Goal: Information Seeking & Learning: Learn about a topic

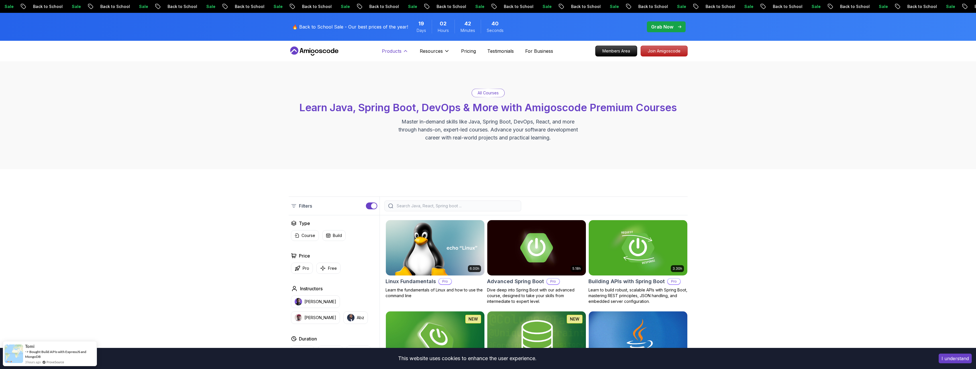
click at [403, 54] on button "Products" at bounding box center [395, 53] width 26 height 11
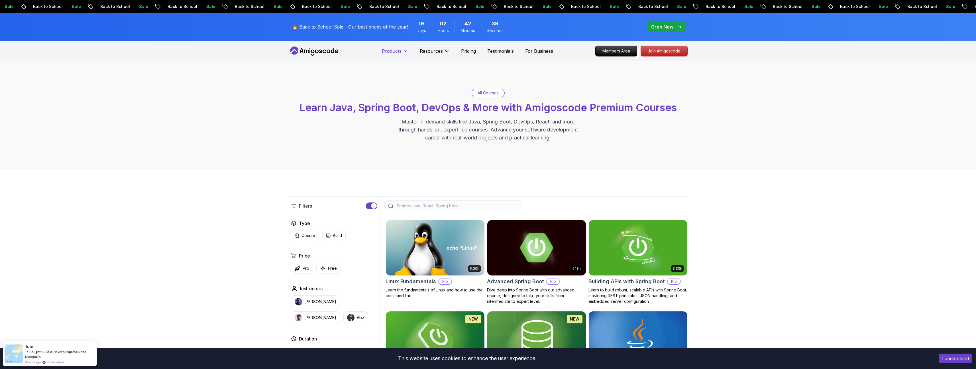
click at [403, 52] on icon at bounding box center [406, 51] width 6 height 6
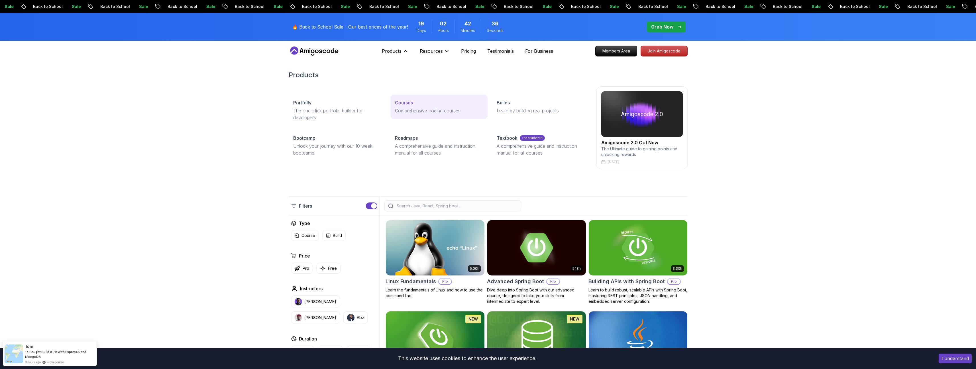
click at [405, 105] on p "Courses" at bounding box center [404, 102] width 18 height 7
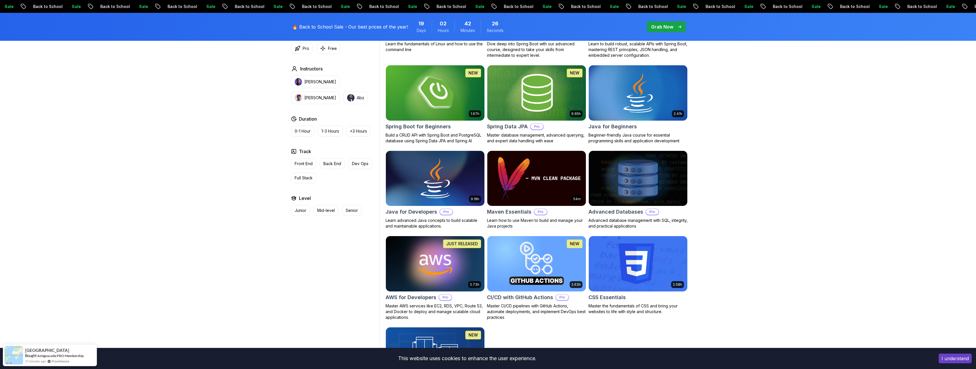
scroll to position [279, 0]
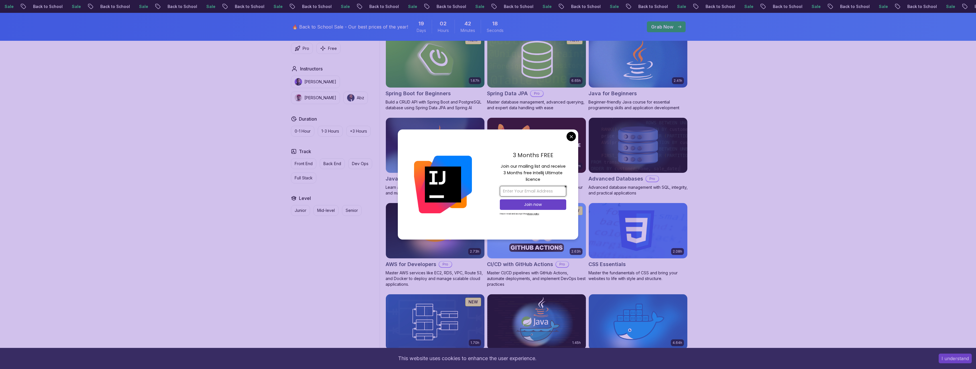
click at [530, 192] on input "email" at bounding box center [533, 191] width 66 height 11
type input "javorka.botond@gmail.com"
click at [534, 203] on p "Join now" at bounding box center [533, 204] width 54 height 6
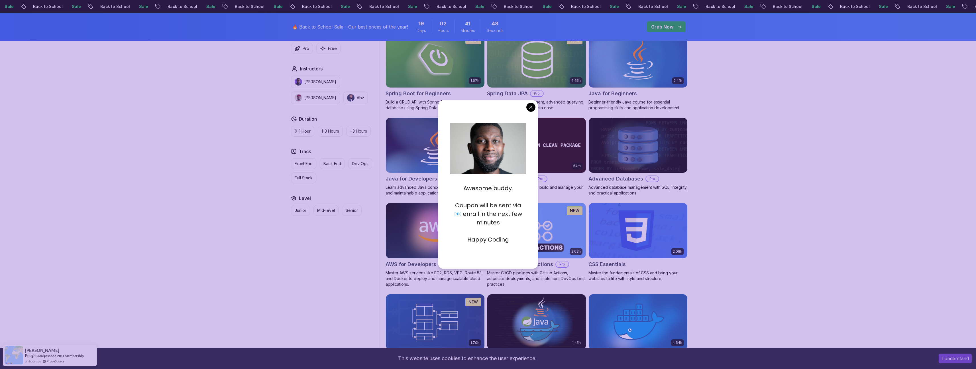
click at [536, 110] on div "Awesome buddy. Coupon will be sent via 📧 email in the next few minutes Happy Co…" at bounding box center [488, 184] width 100 height 168
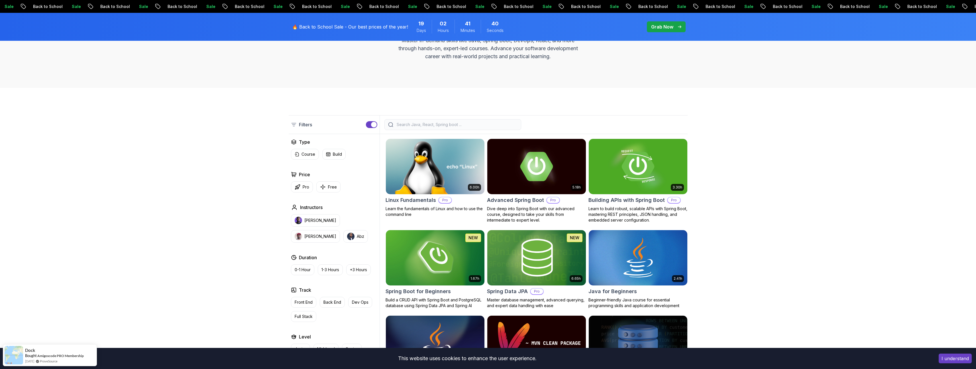
scroll to position [0, 0]
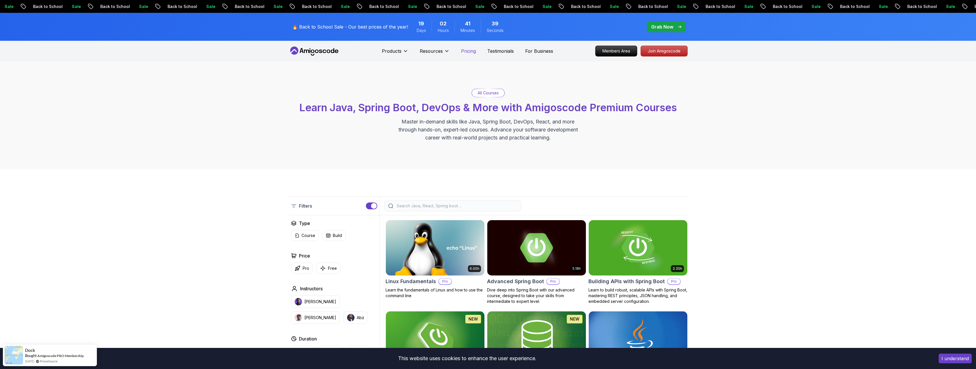
click at [463, 53] on p "Pricing" at bounding box center [468, 51] width 15 height 7
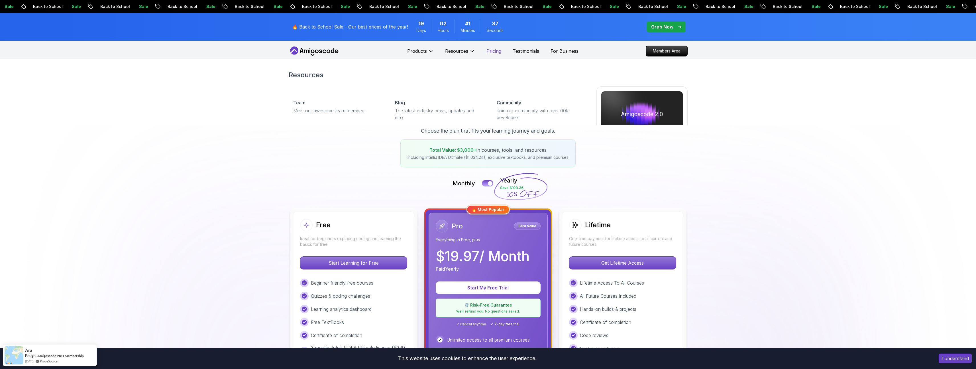
click at [494, 48] on p "Pricing" at bounding box center [493, 51] width 15 height 7
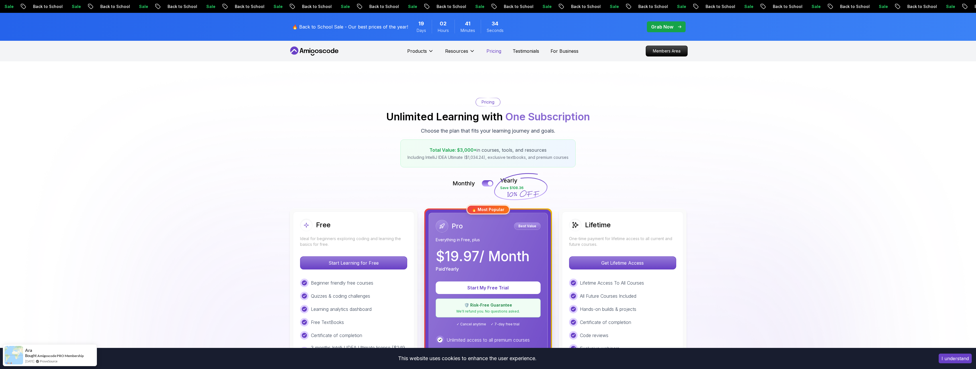
click at [495, 51] on p "Pricing" at bounding box center [493, 51] width 15 height 7
click at [662, 24] on p "Grab Now" at bounding box center [662, 26] width 22 height 7
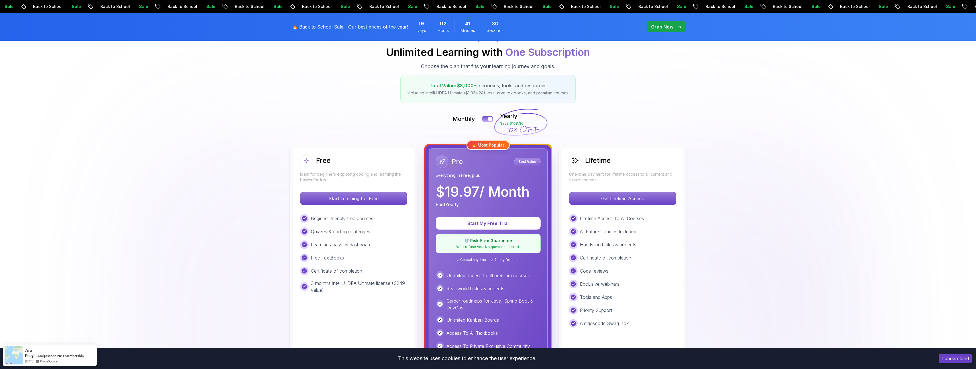
scroll to position [68, 0]
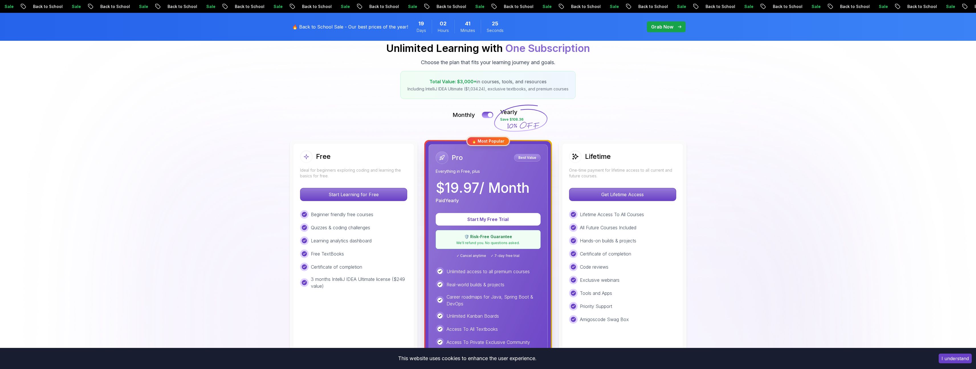
click at [664, 28] on p "Grab Now" at bounding box center [662, 26] width 22 height 7
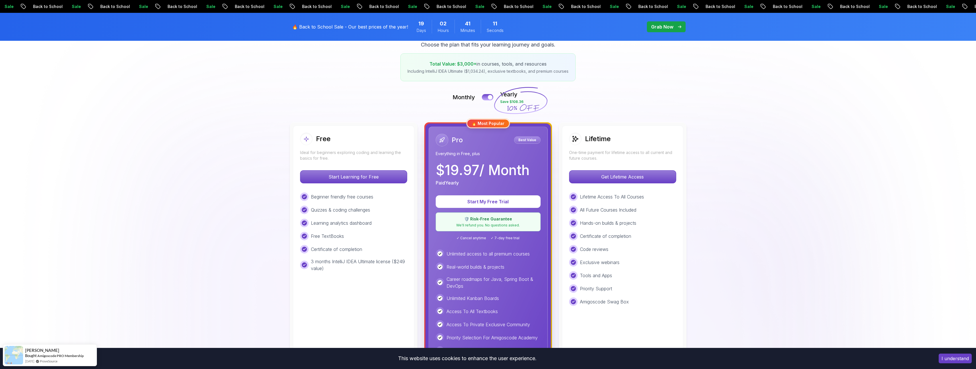
scroll to position [0, 0]
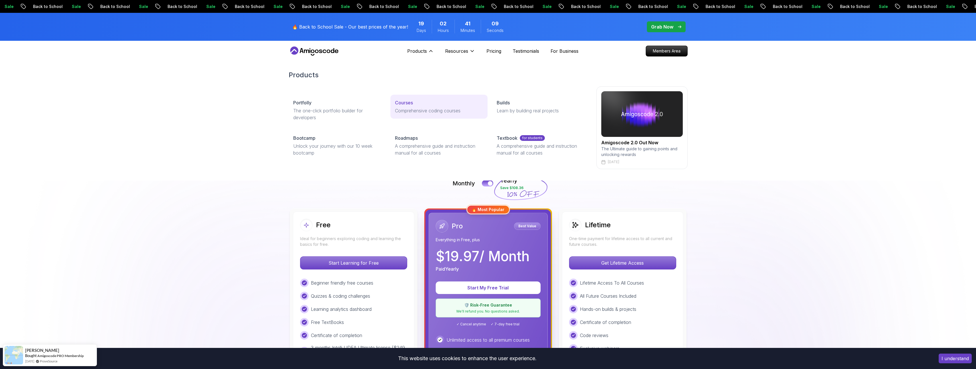
click at [406, 102] on p "Courses" at bounding box center [404, 102] width 18 height 7
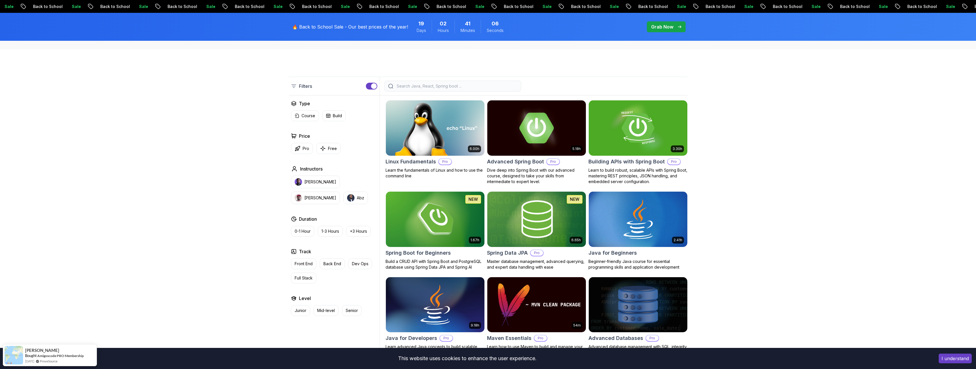
scroll to position [122, 0]
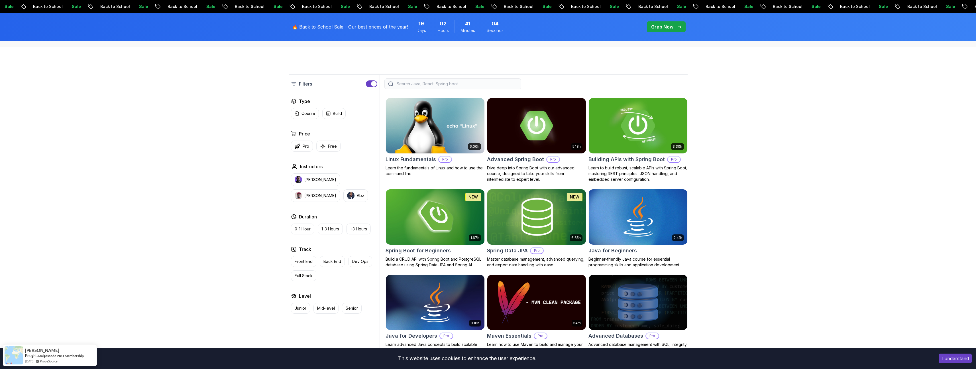
click at [626, 162] on h2 "Building APIs with Spring Boot" at bounding box center [626, 159] width 76 height 8
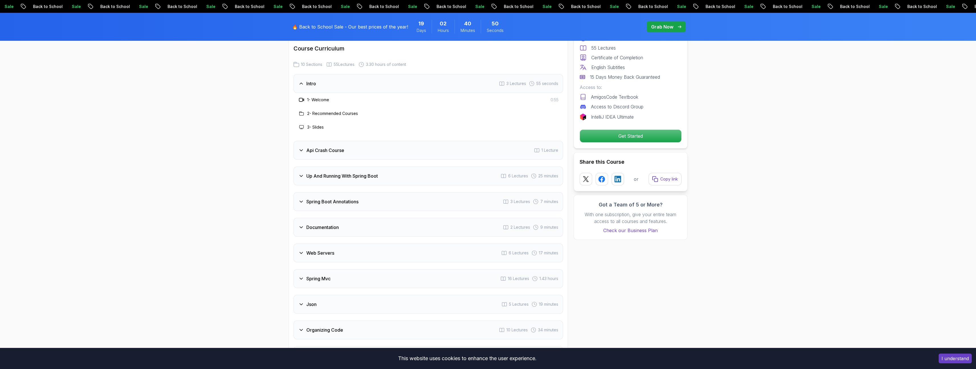
scroll to position [813, 0]
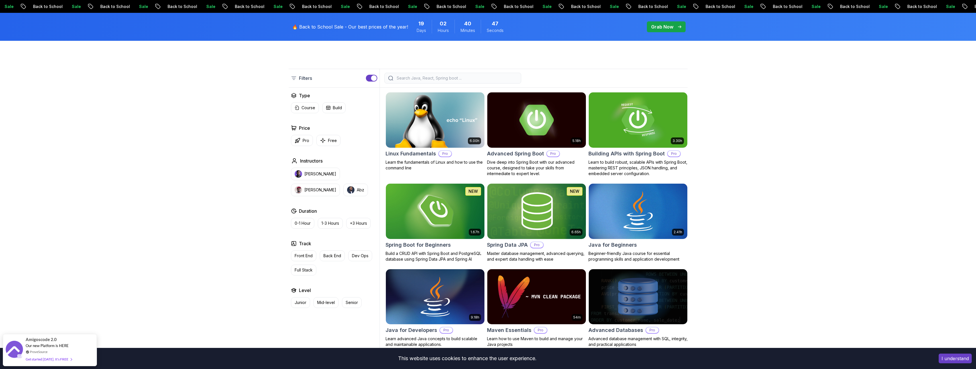
scroll to position [122, 0]
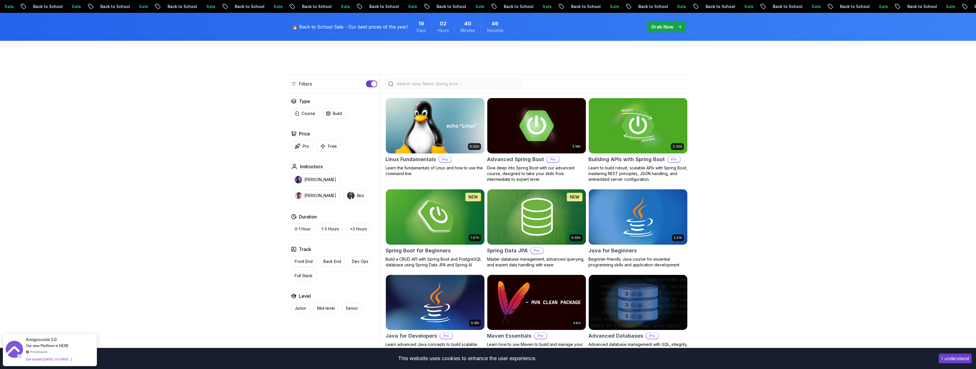
click at [531, 156] on h2 "Advanced Spring Boot" at bounding box center [515, 159] width 57 height 8
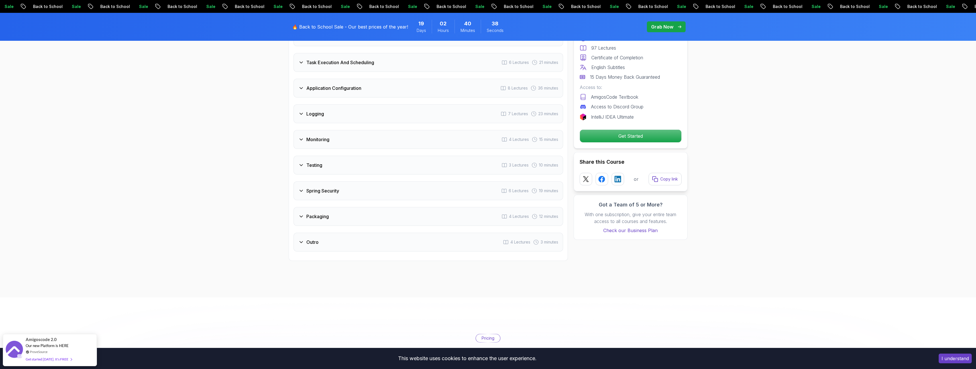
scroll to position [969, 0]
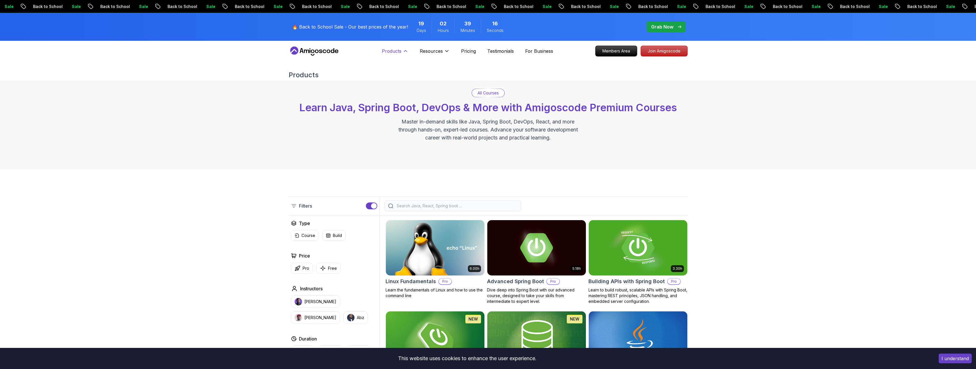
click at [406, 48] on icon at bounding box center [406, 51] width 6 height 6
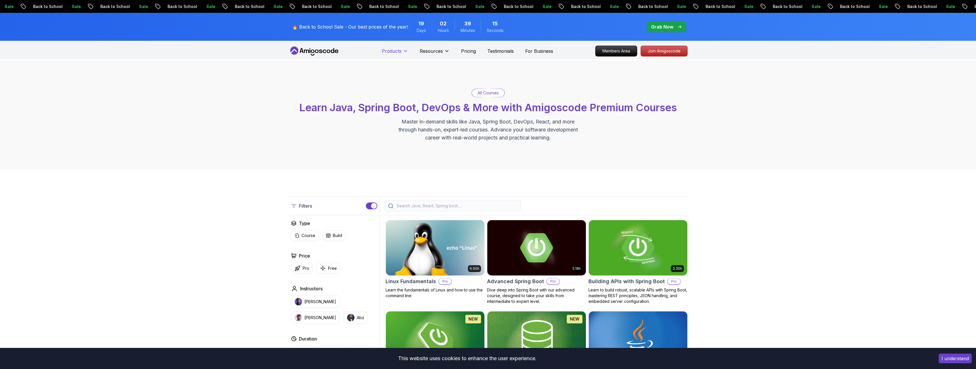
click at [406, 48] on icon at bounding box center [406, 51] width 6 height 6
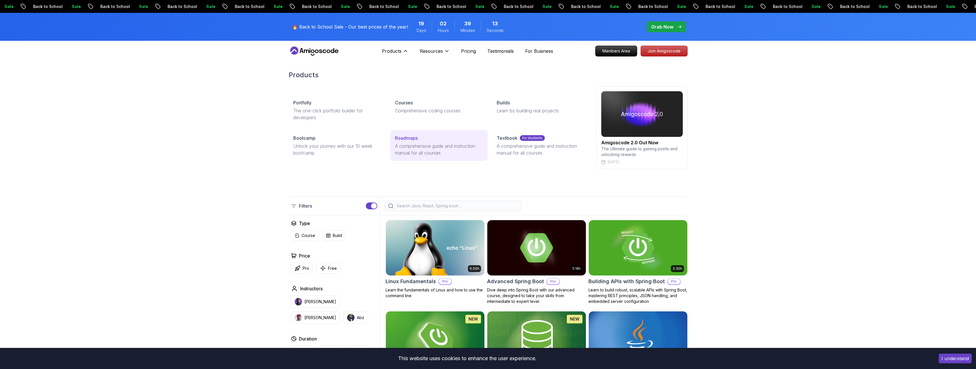
click at [413, 143] on p "A comprehensive guide and instruction manual for all courses" at bounding box center [439, 149] width 88 height 14
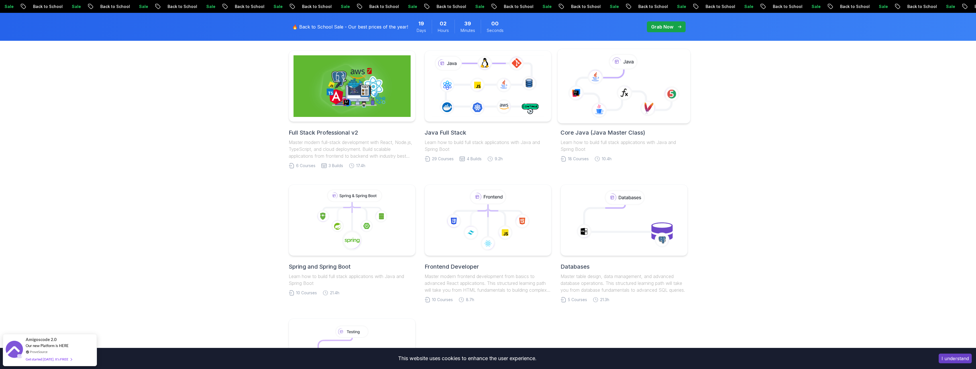
scroll to position [146, 0]
click at [613, 105] on icon at bounding box center [623, 89] width 95 height 40
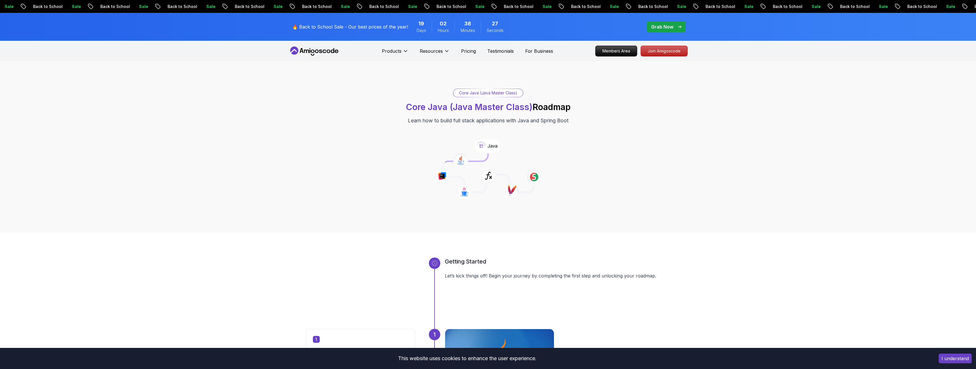
scroll to position [31, 0]
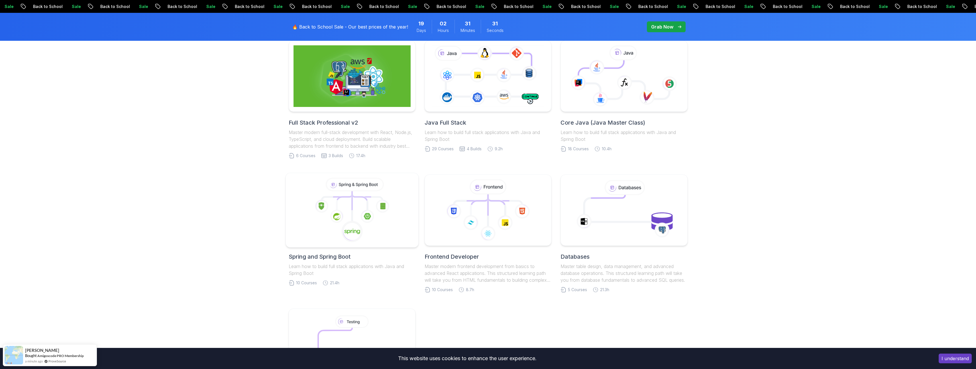
scroll to position [161, 0]
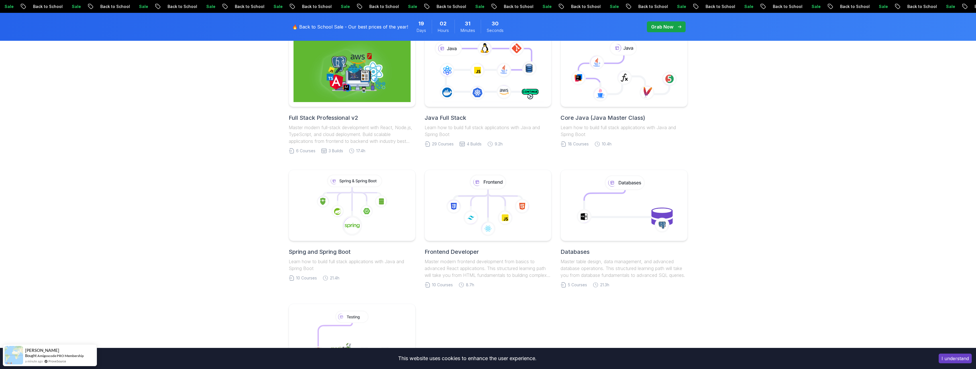
click at [337, 250] on h2 "Spring and Spring Boot" at bounding box center [352, 252] width 127 height 8
